Goal: Navigation & Orientation: Understand site structure

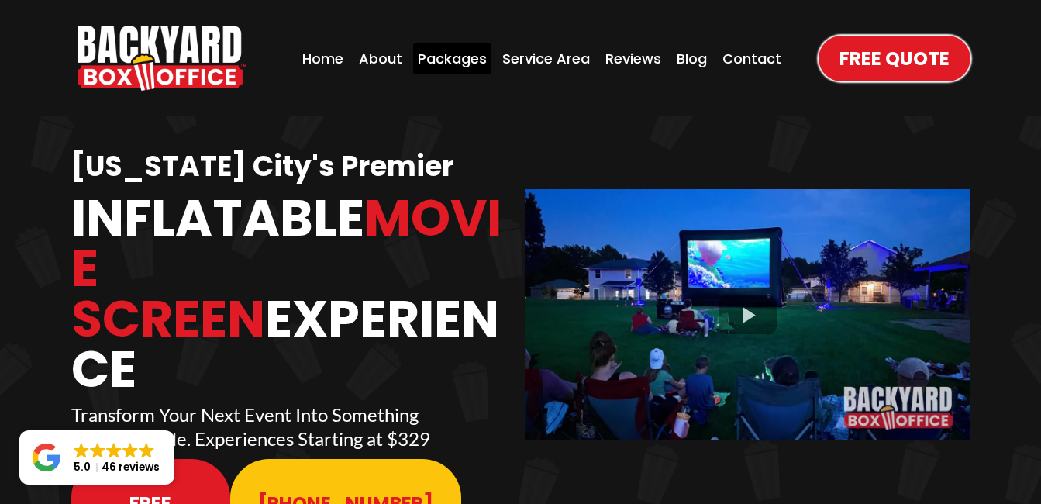
click at [449, 60] on div "Packages" at bounding box center [452, 58] width 78 height 30
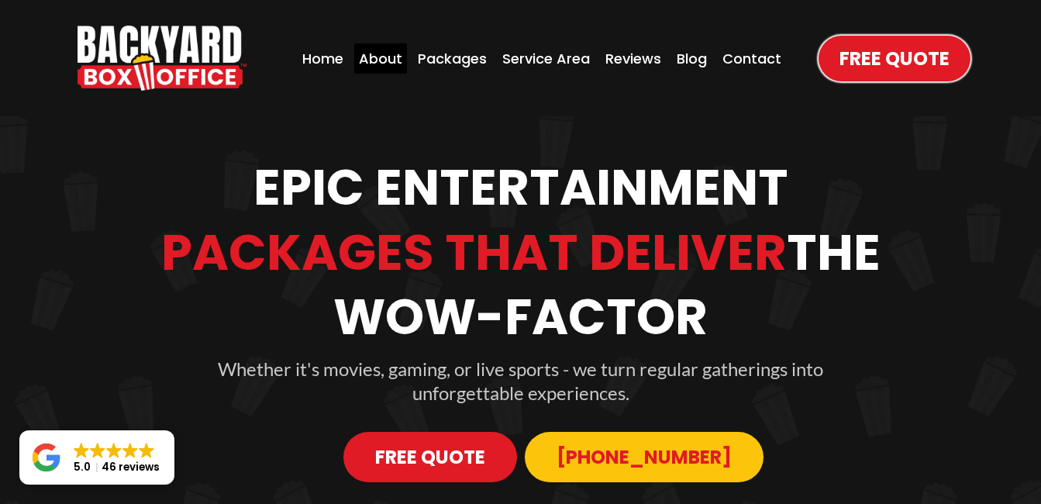
click at [380, 59] on div "About" at bounding box center [380, 58] width 53 height 30
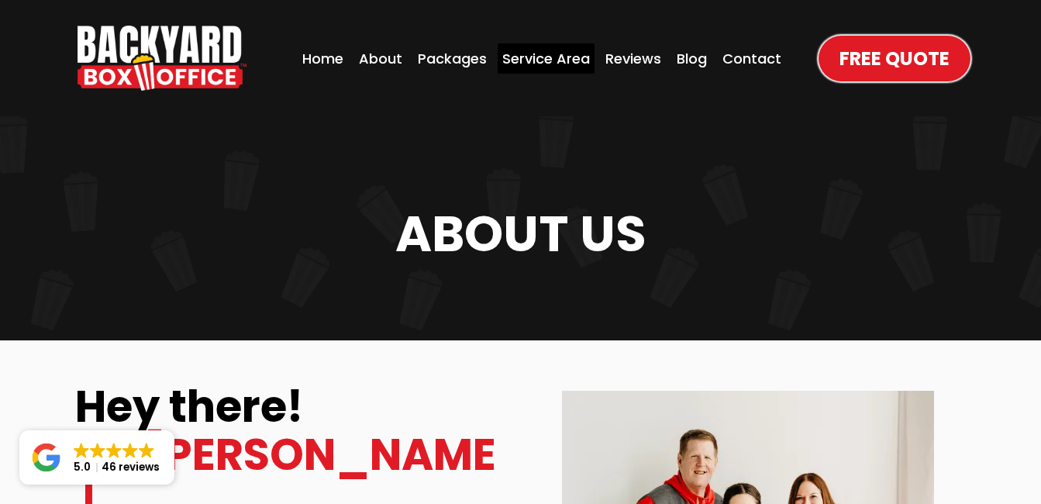
click at [527, 63] on div "Service Area" at bounding box center [546, 58] width 97 height 30
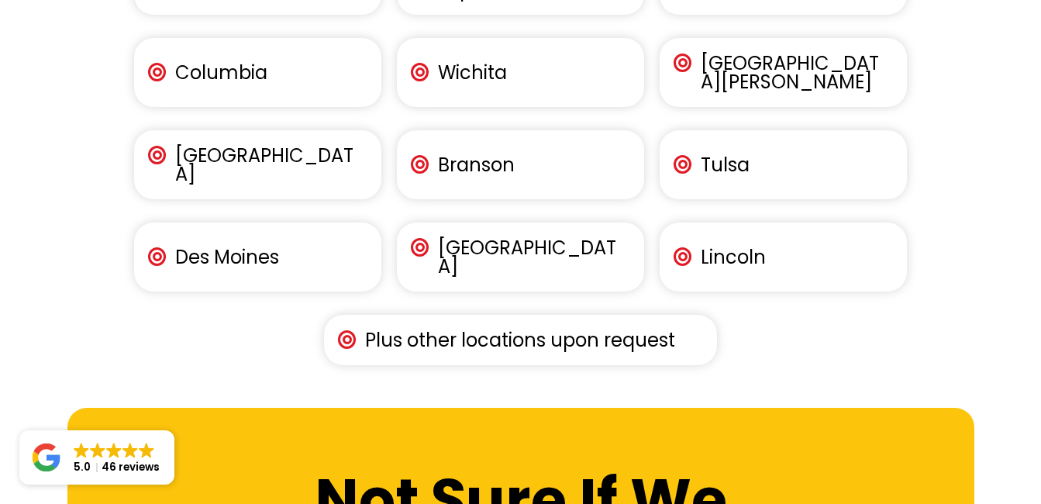
scroll to position [2480, 0]
